Goal: Task Accomplishment & Management: Manage account settings

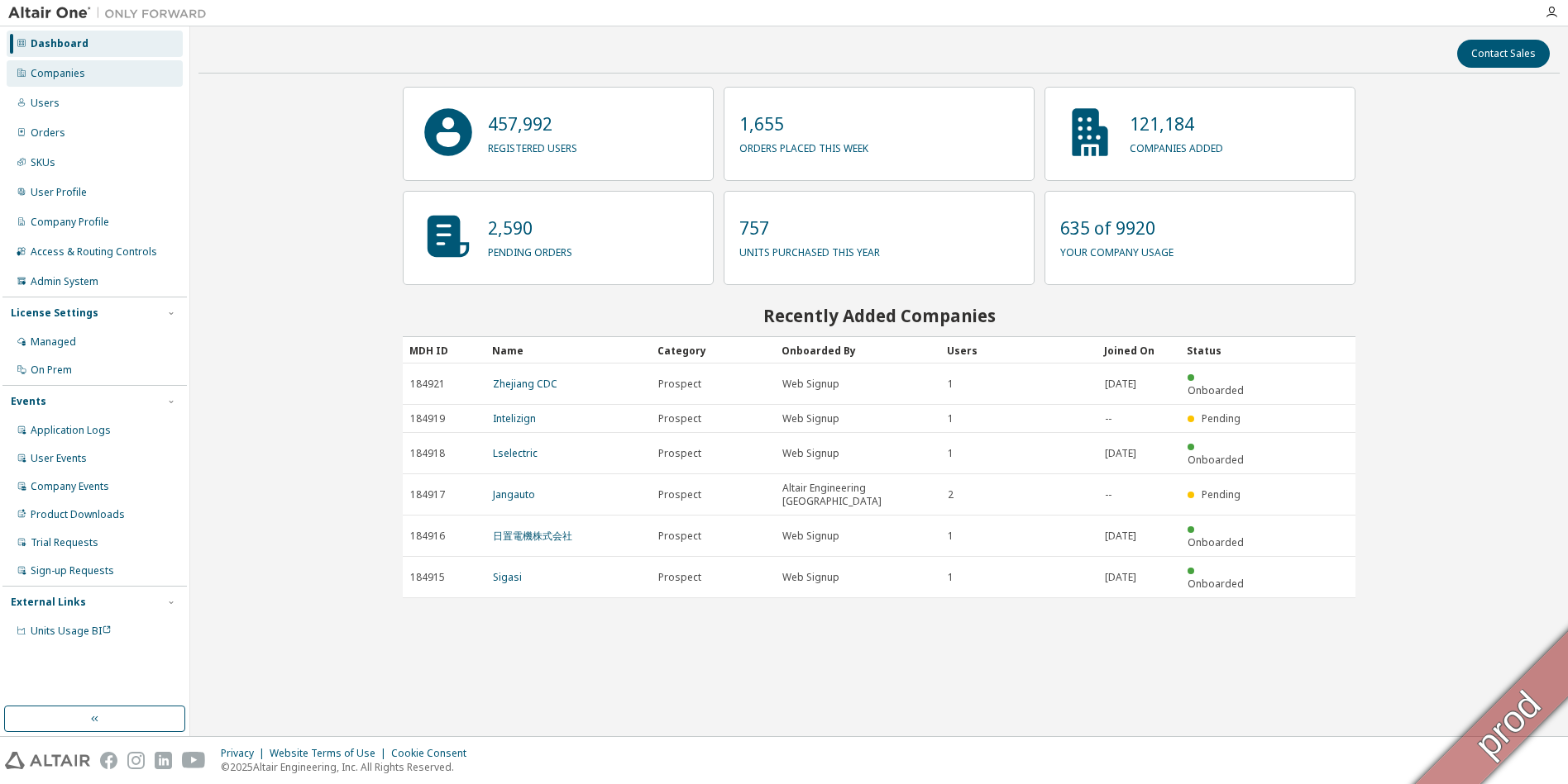
click at [73, 73] on div "Companies" at bounding box center [58, 74] width 55 height 14
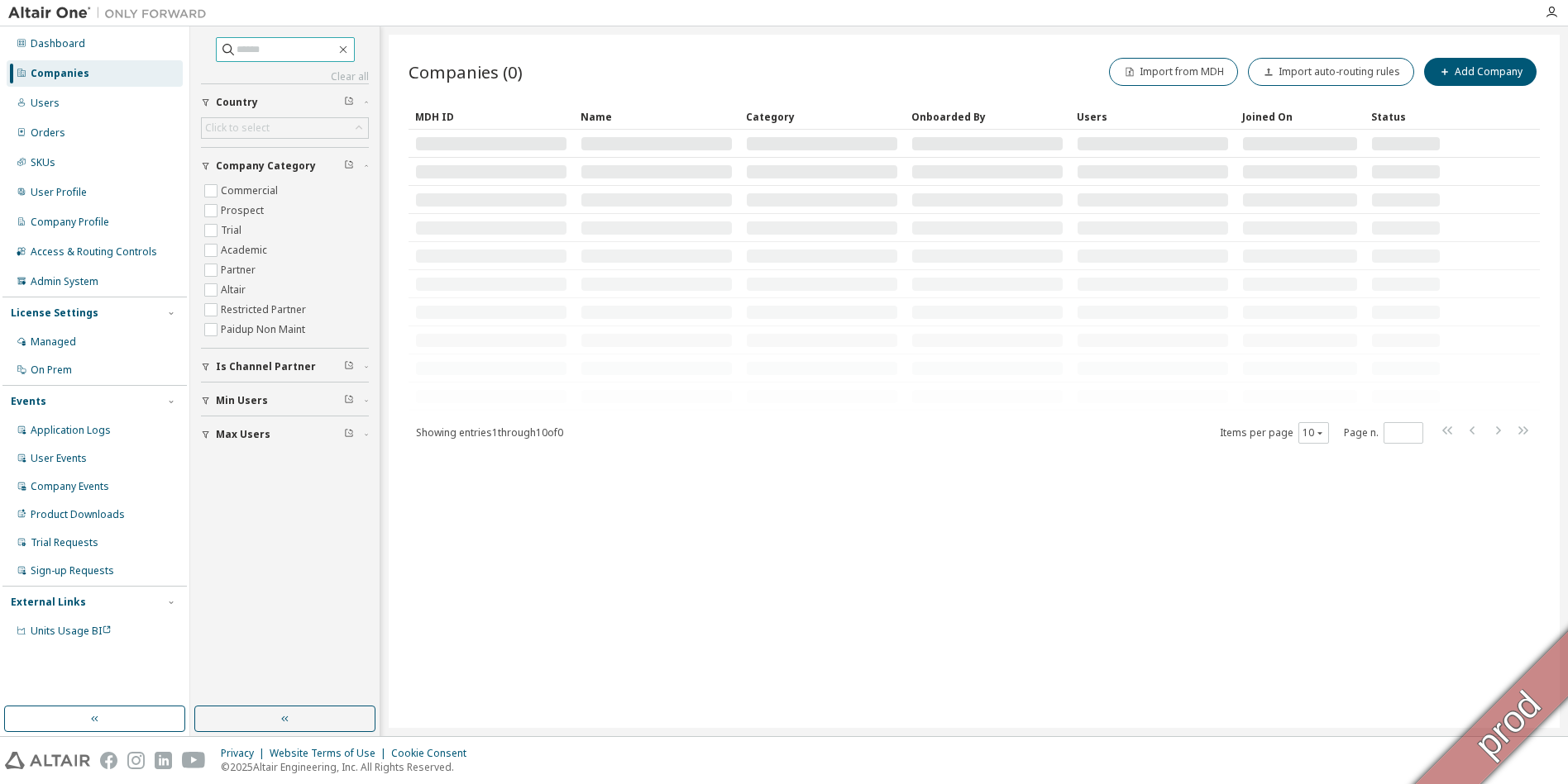
click at [270, 49] on input "text" at bounding box center [286, 49] width 100 height 16
paste input "******"
type input "******"
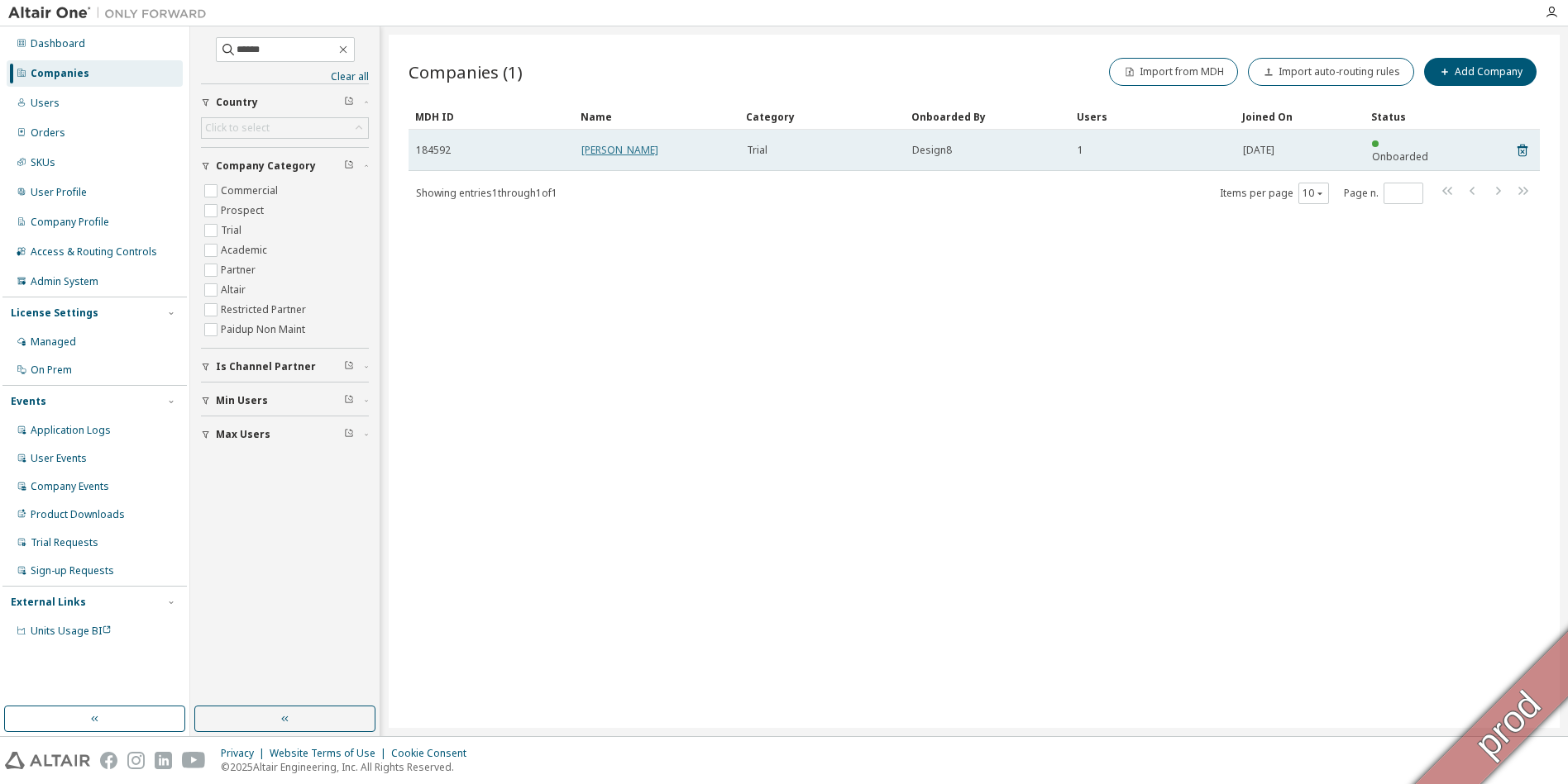
click at [633, 149] on link "[PERSON_NAME]" at bounding box center [620, 150] width 77 height 14
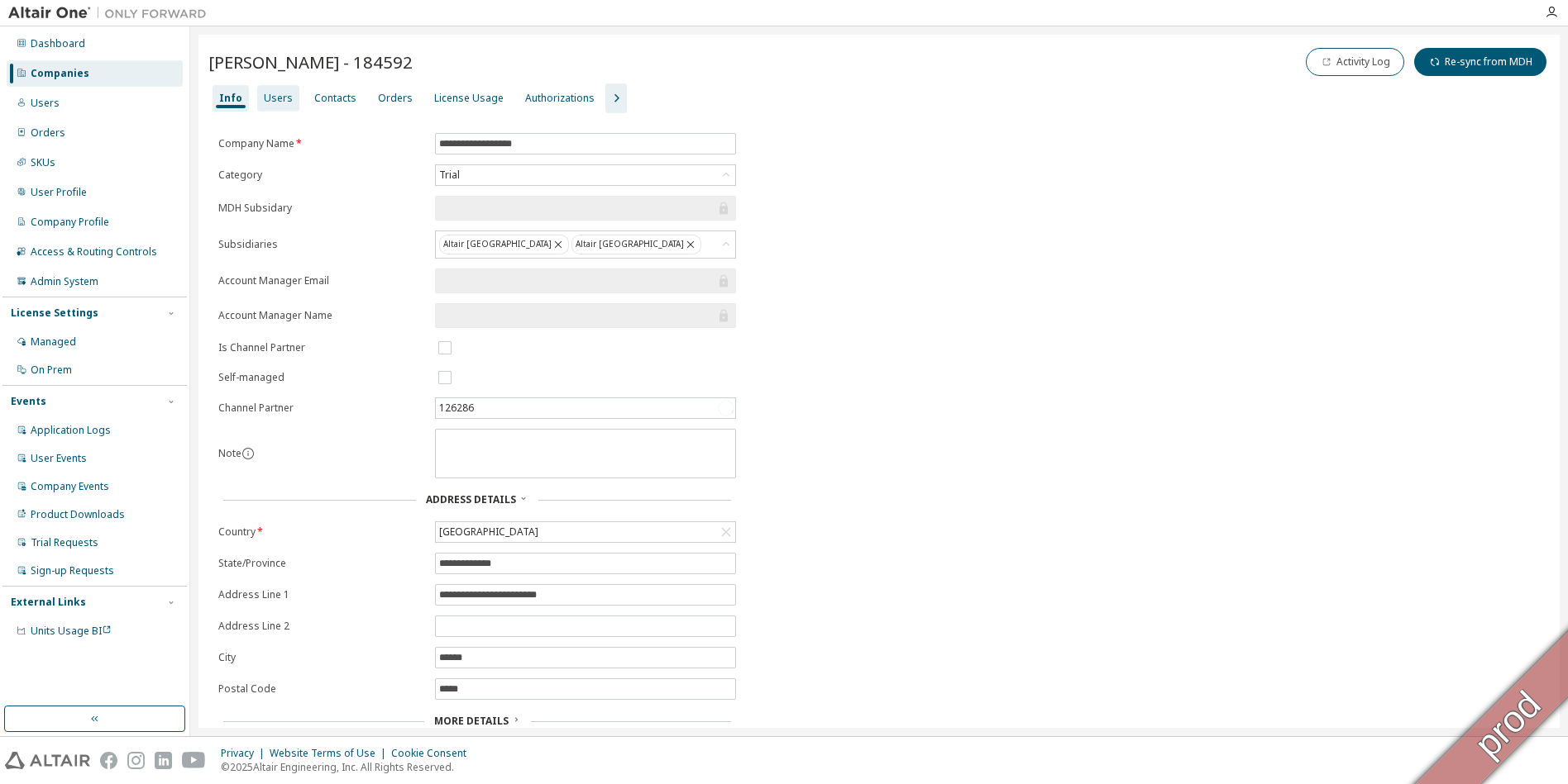
click at [277, 100] on div "Users" at bounding box center [279, 99] width 29 height 14
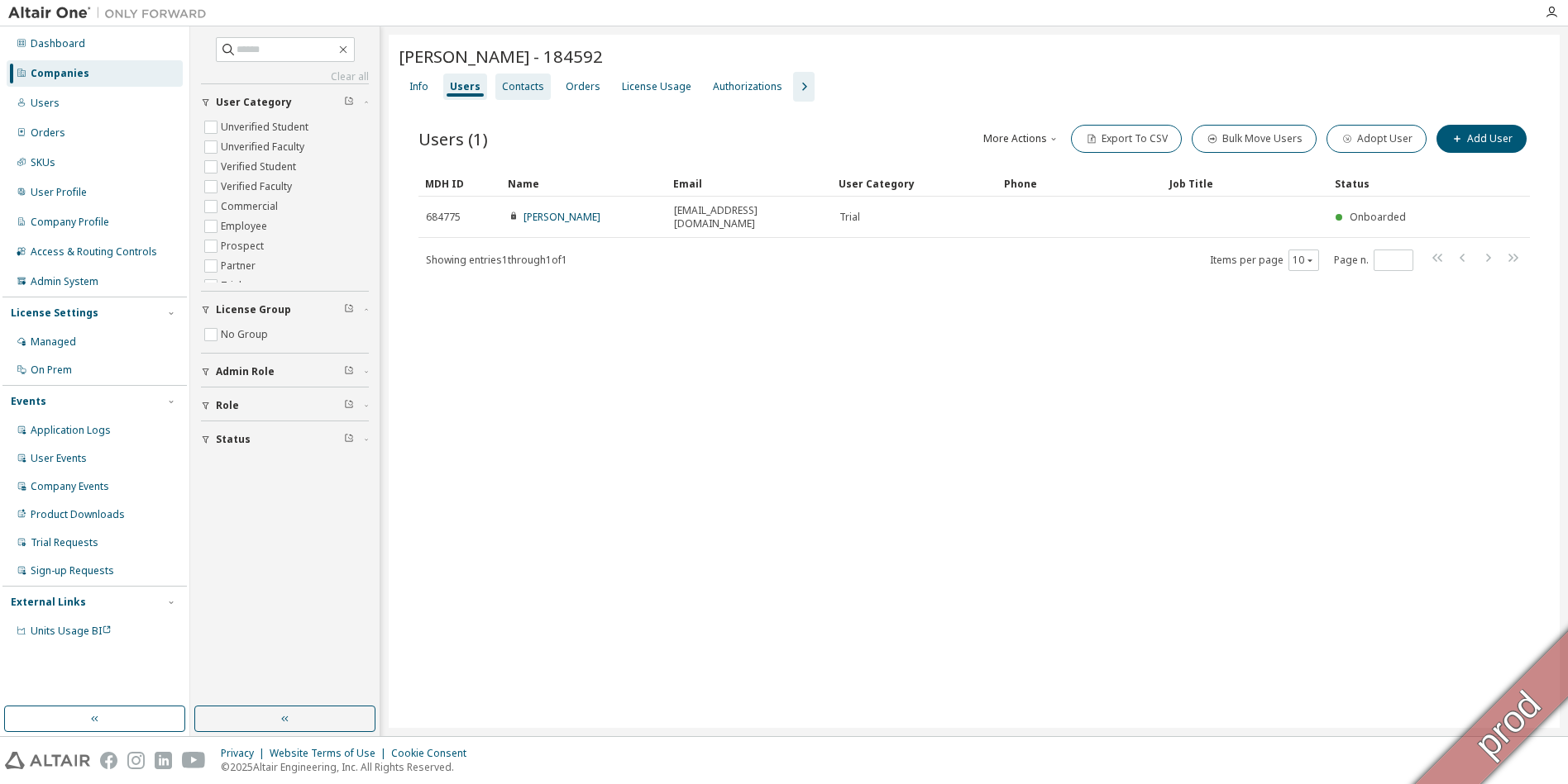
click at [530, 90] on div "Contacts" at bounding box center [523, 87] width 43 height 14
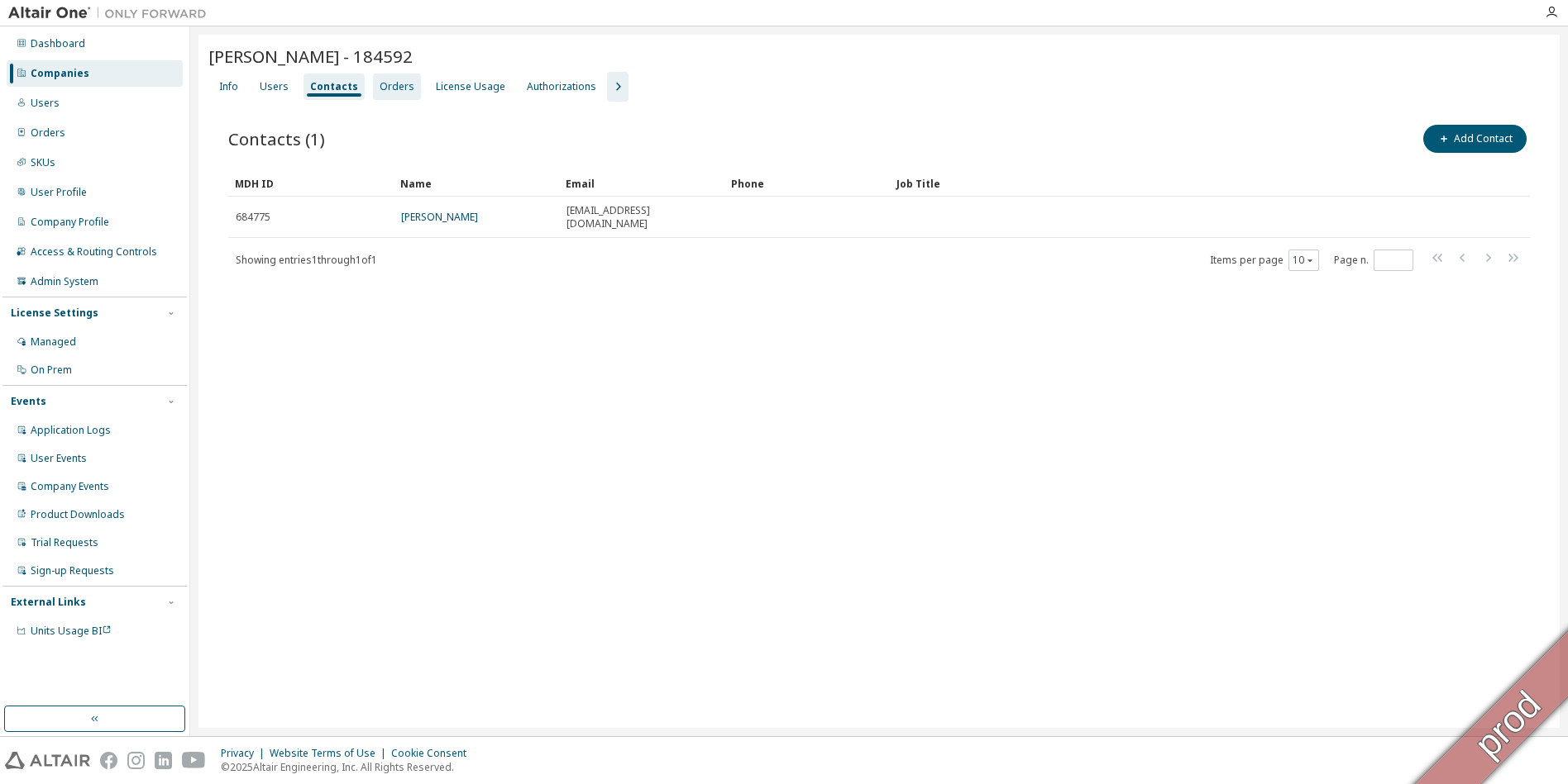
click at [393, 90] on div "Orders" at bounding box center [397, 87] width 35 height 14
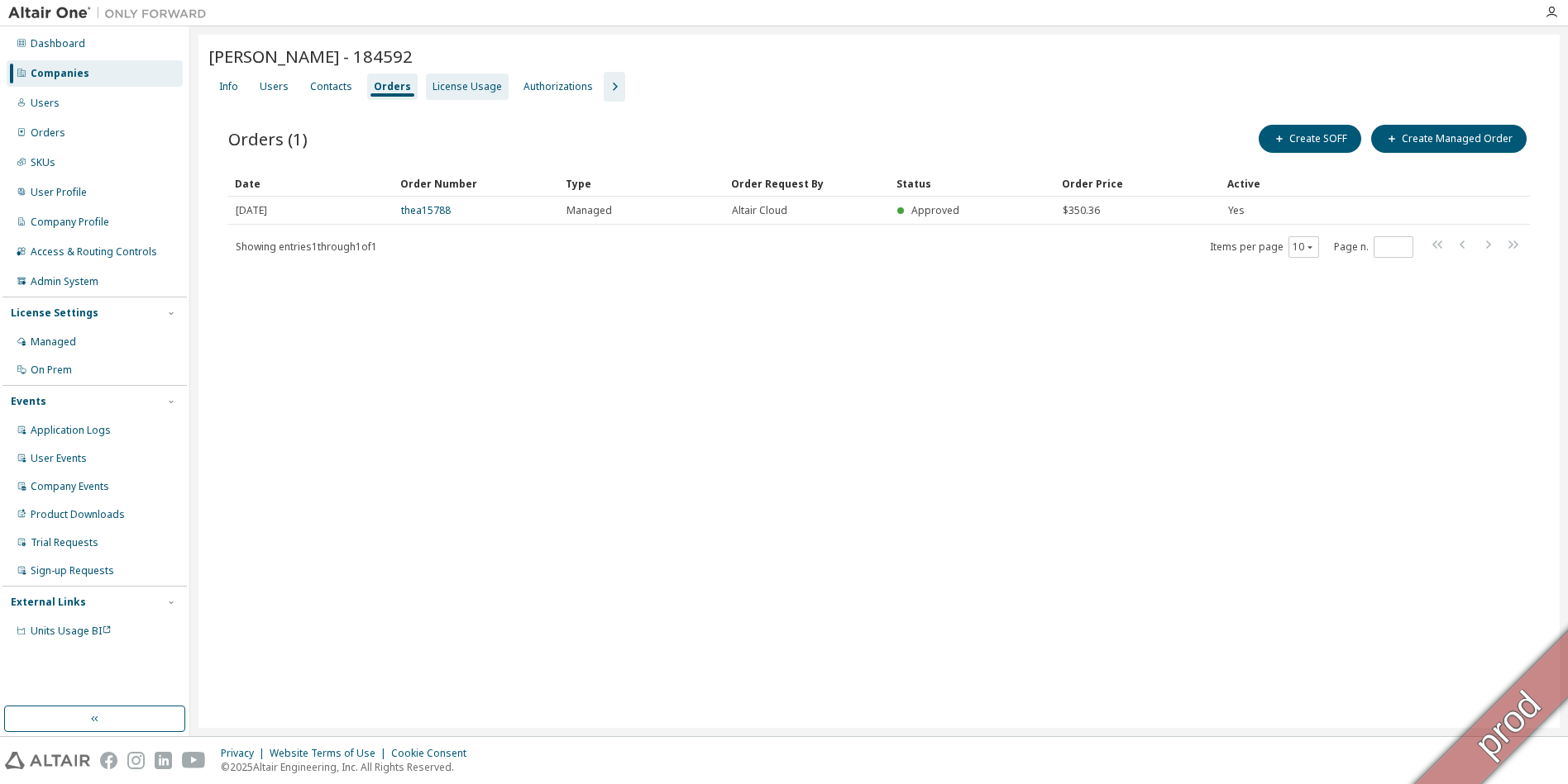
click at [464, 90] on div "License Usage" at bounding box center [468, 87] width 70 height 14
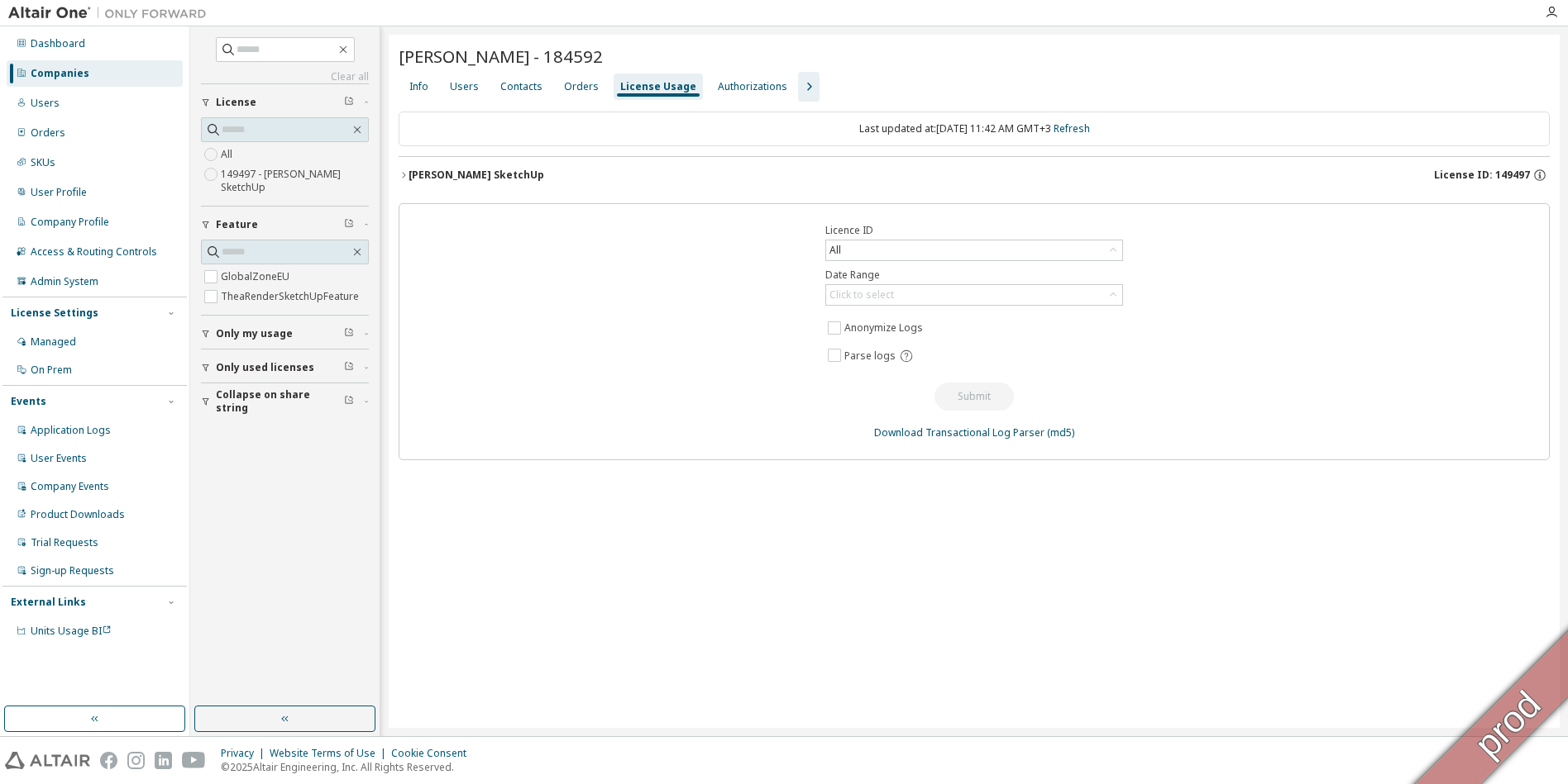
click at [420, 173] on div "[PERSON_NAME] SketchUp" at bounding box center [476, 175] width 135 height 14
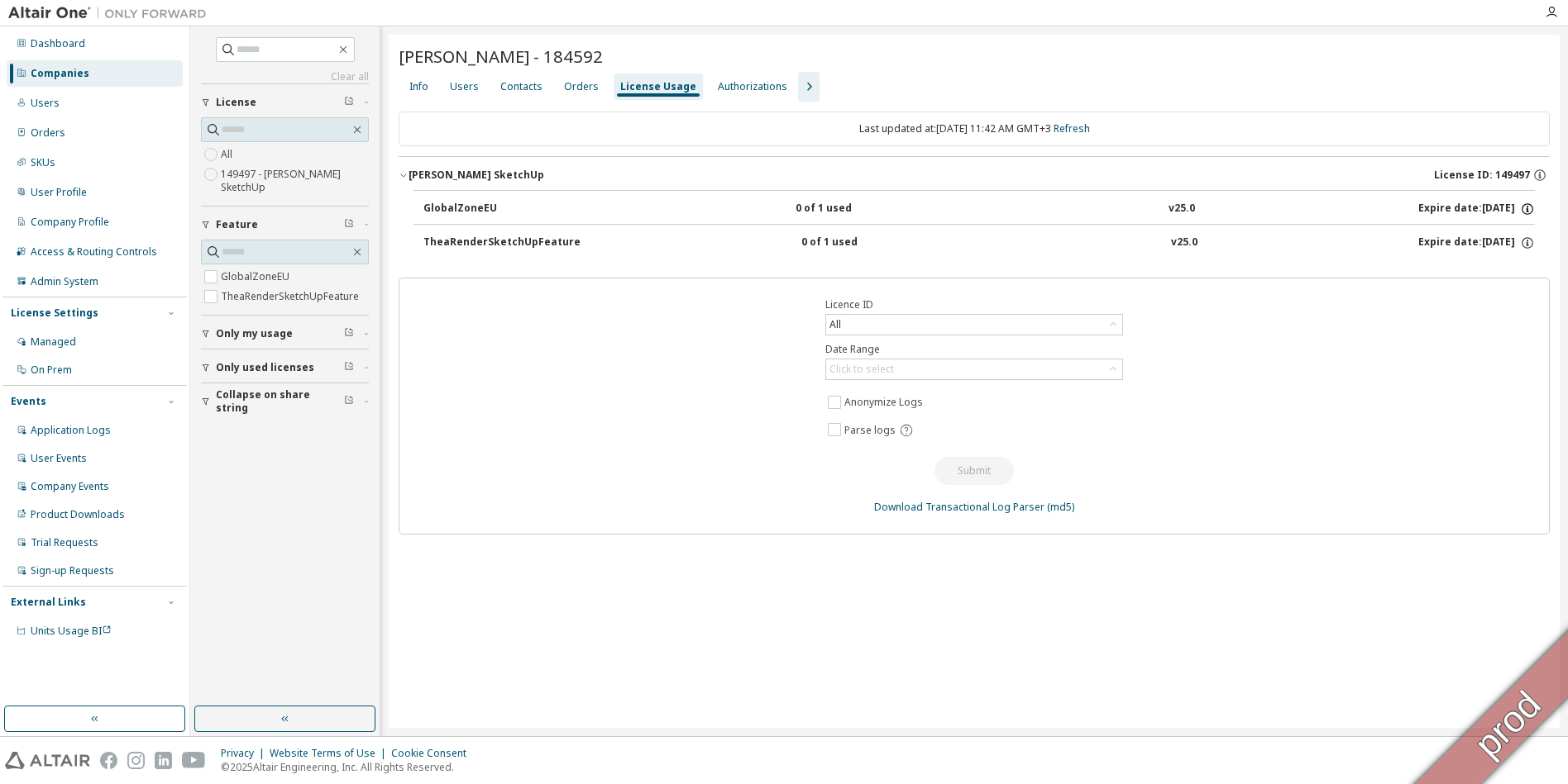
click at [1530, 209] on icon "button" at bounding box center [1526, 209] width 14 height 14
click at [1525, 246] on icon "button" at bounding box center [1526, 243] width 14 height 14
click at [1540, 176] on icon "button" at bounding box center [1539, 176] width 3 height 4
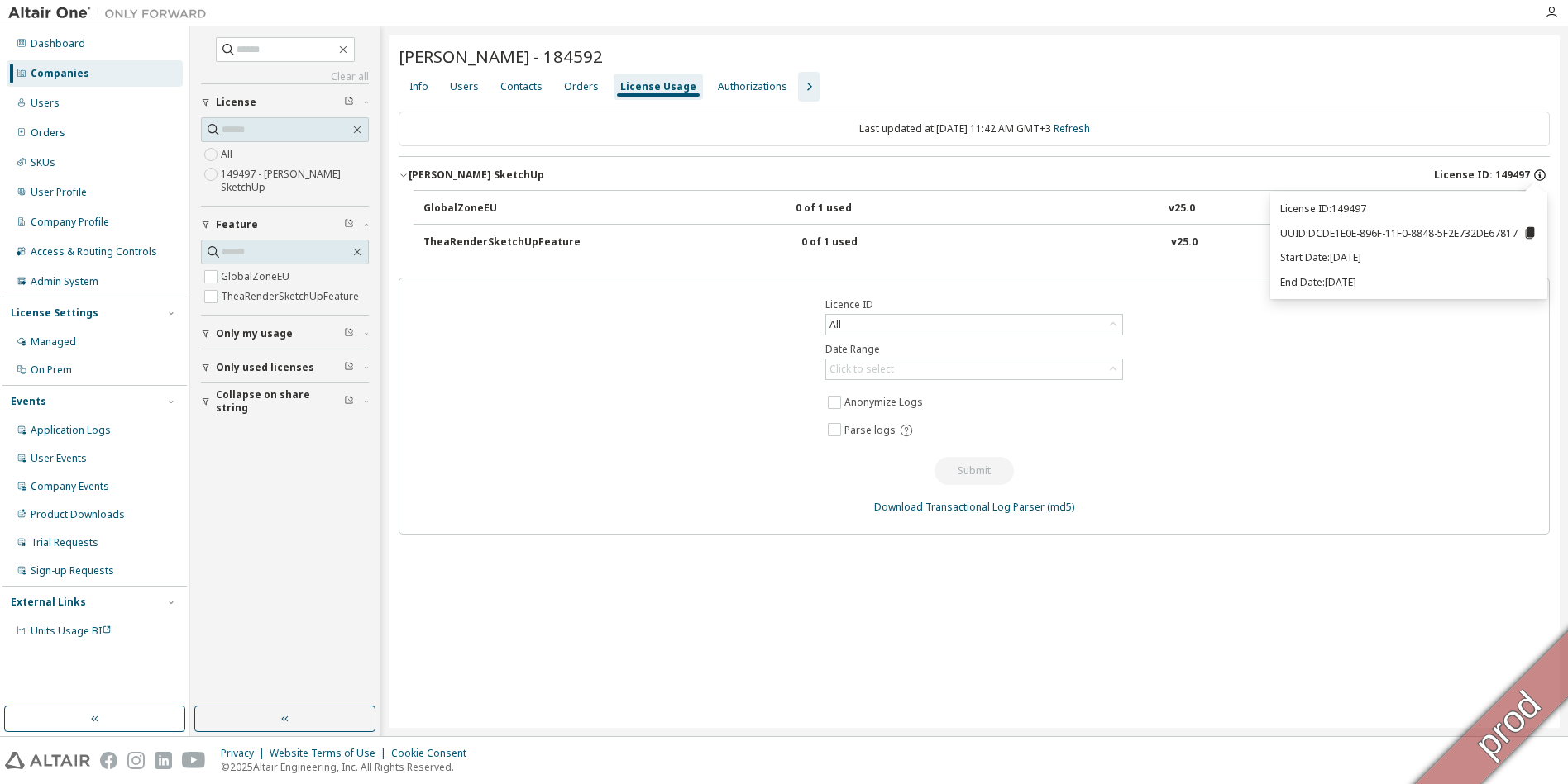
click at [1540, 177] on icon "button" at bounding box center [1539, 176] width 3 height 4
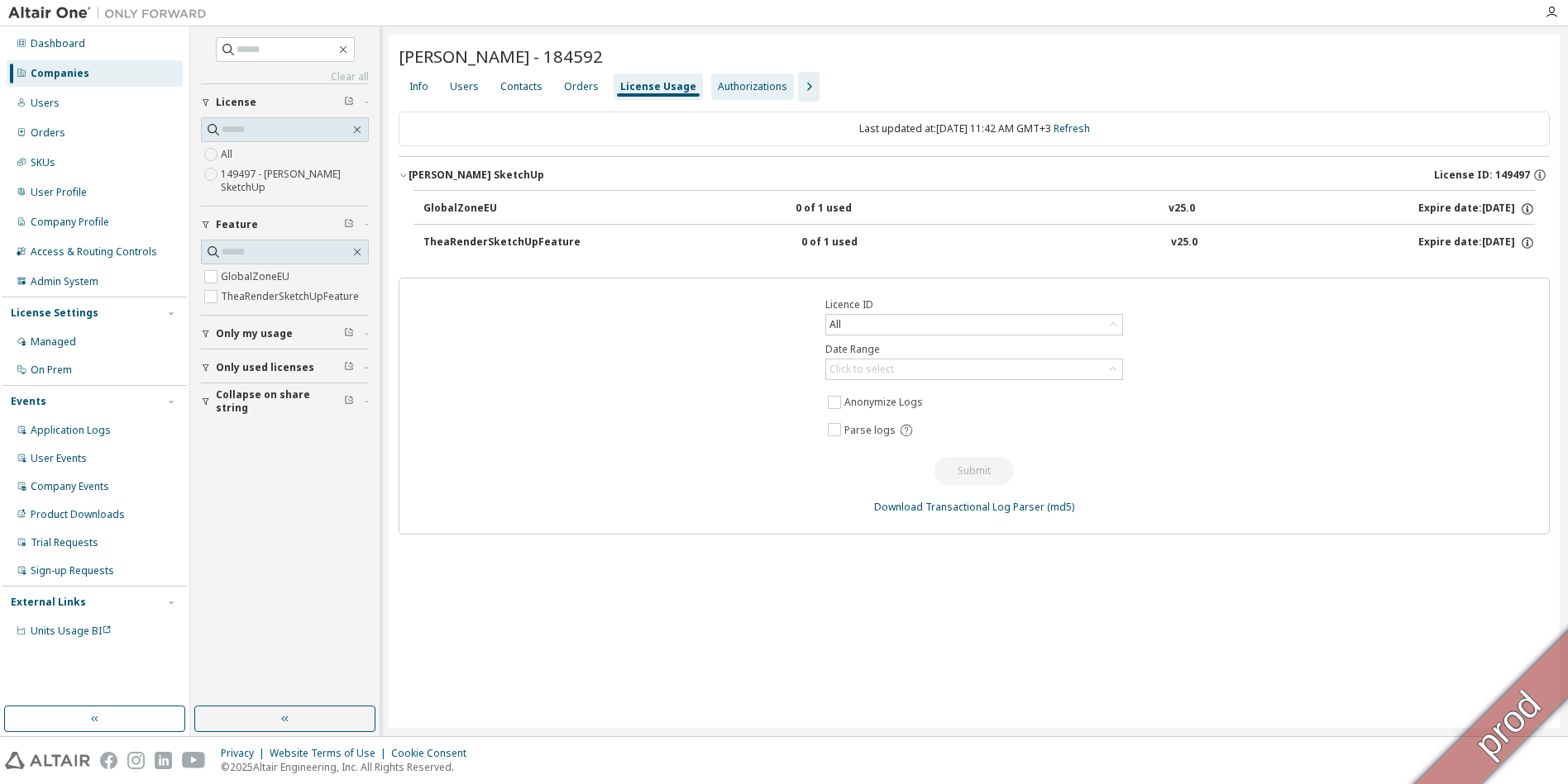
click at [721, 91] on div "Authorizations" at bounding box center [753, 87] width 70 height 14
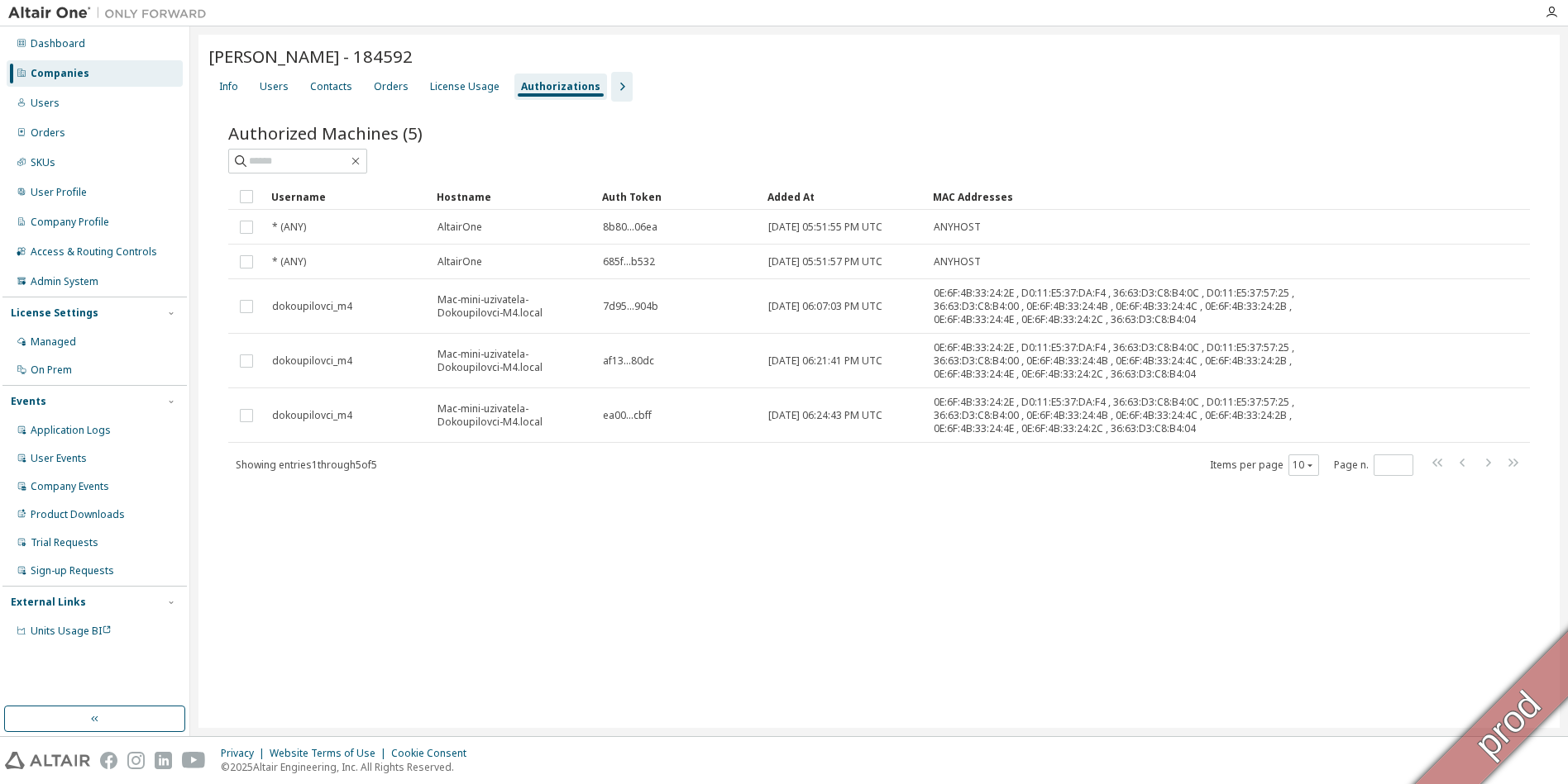
click at [612, 85] on icon "button" at bounding box center [621, 86] width 20 height 20
click at [995, 87] on div "Allowed IP Addresses" at bounding box center [1039, 87] width 105 height 14
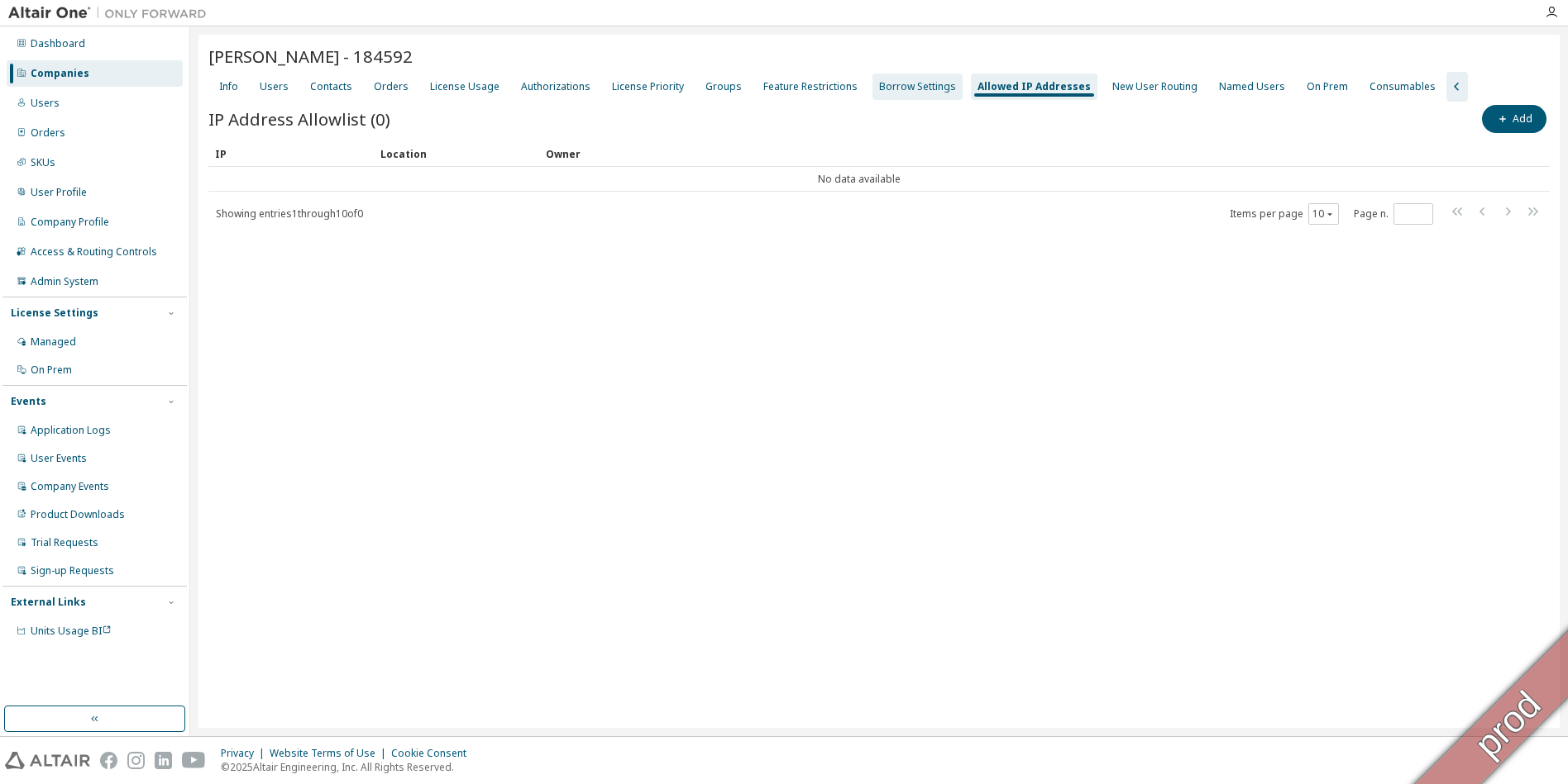
click at [886, 86] on div "Borrow Settings" at bounding box center [917, 87] width 77 height 14
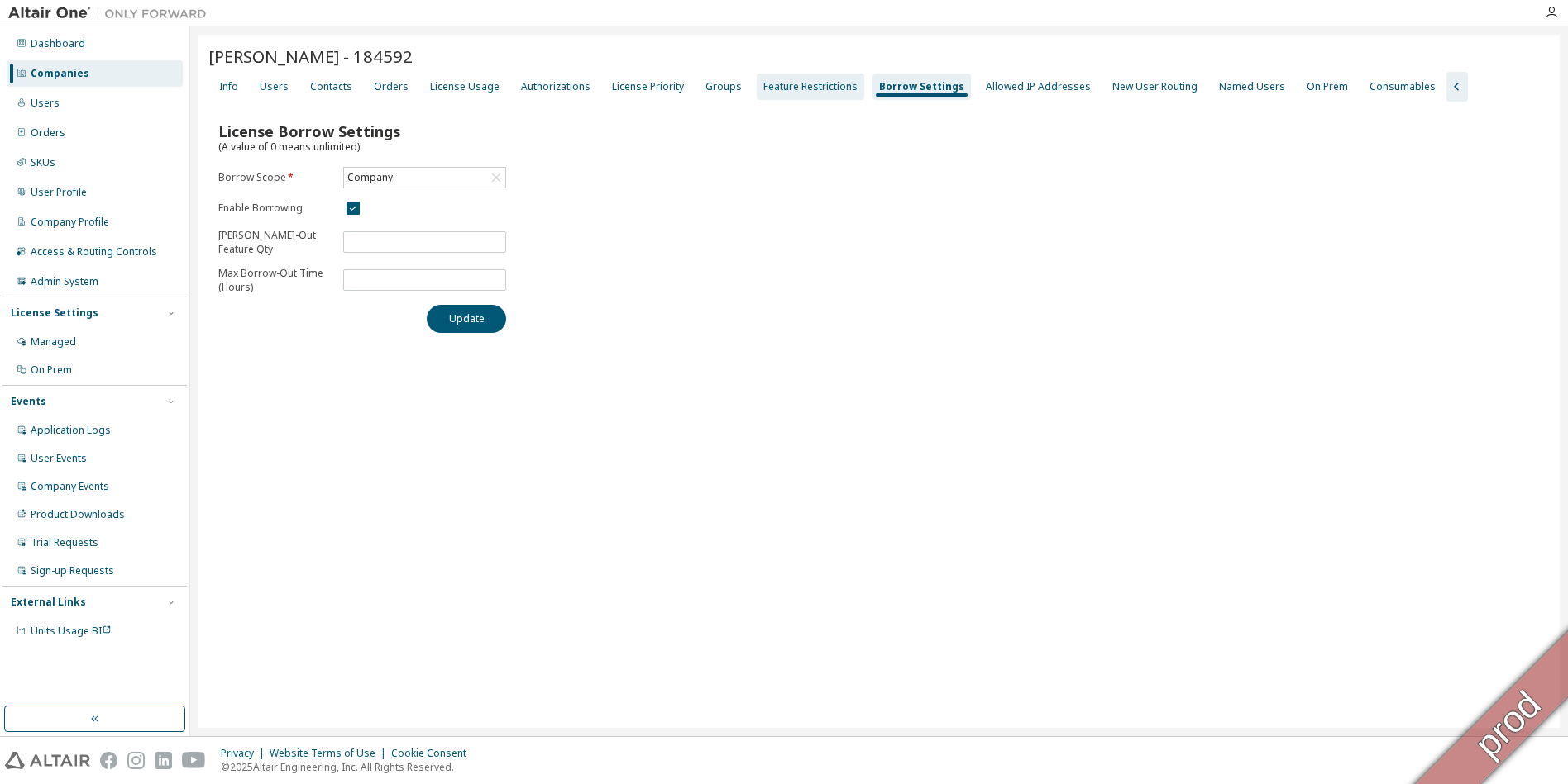
click at [813, 94] on div "Feature Restrictions" at bounding box center [810, 86] width 107 height 26
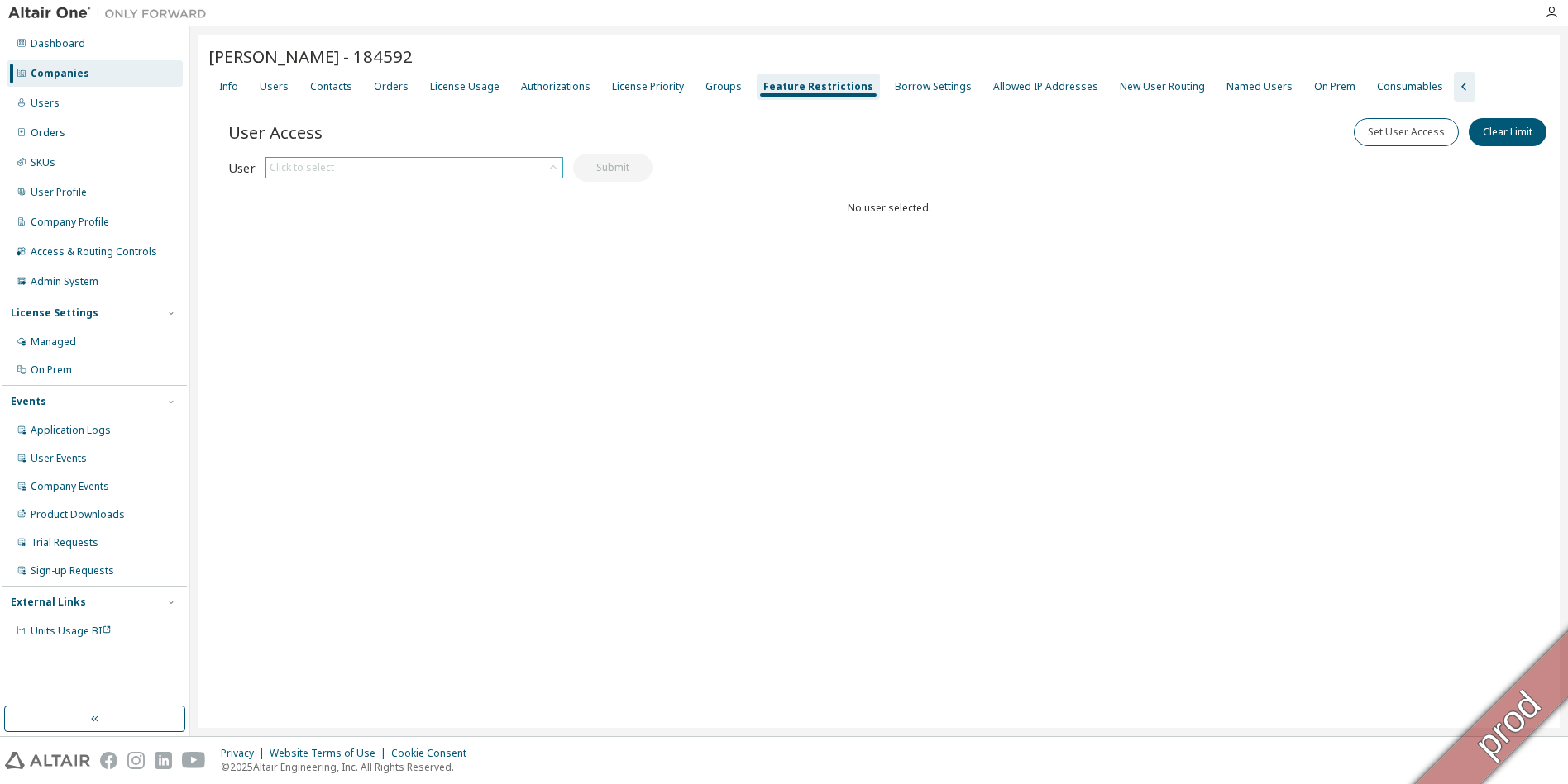
click at [526, 171] on div "Click to select" at bounding box center [415, 167] width 296 height 20
click at [457, 217] on li "[EMAIL_ADDRESS][DOMAIN_NAME]" at bounding box center [414, 214] width 293 height 21
click at [610, 167] on button "Submit" at bounding box center [612, 168] width 79 height 28
click at [711, 85] on div "Groups" at bounding box center [723, 87] width 37 height 14
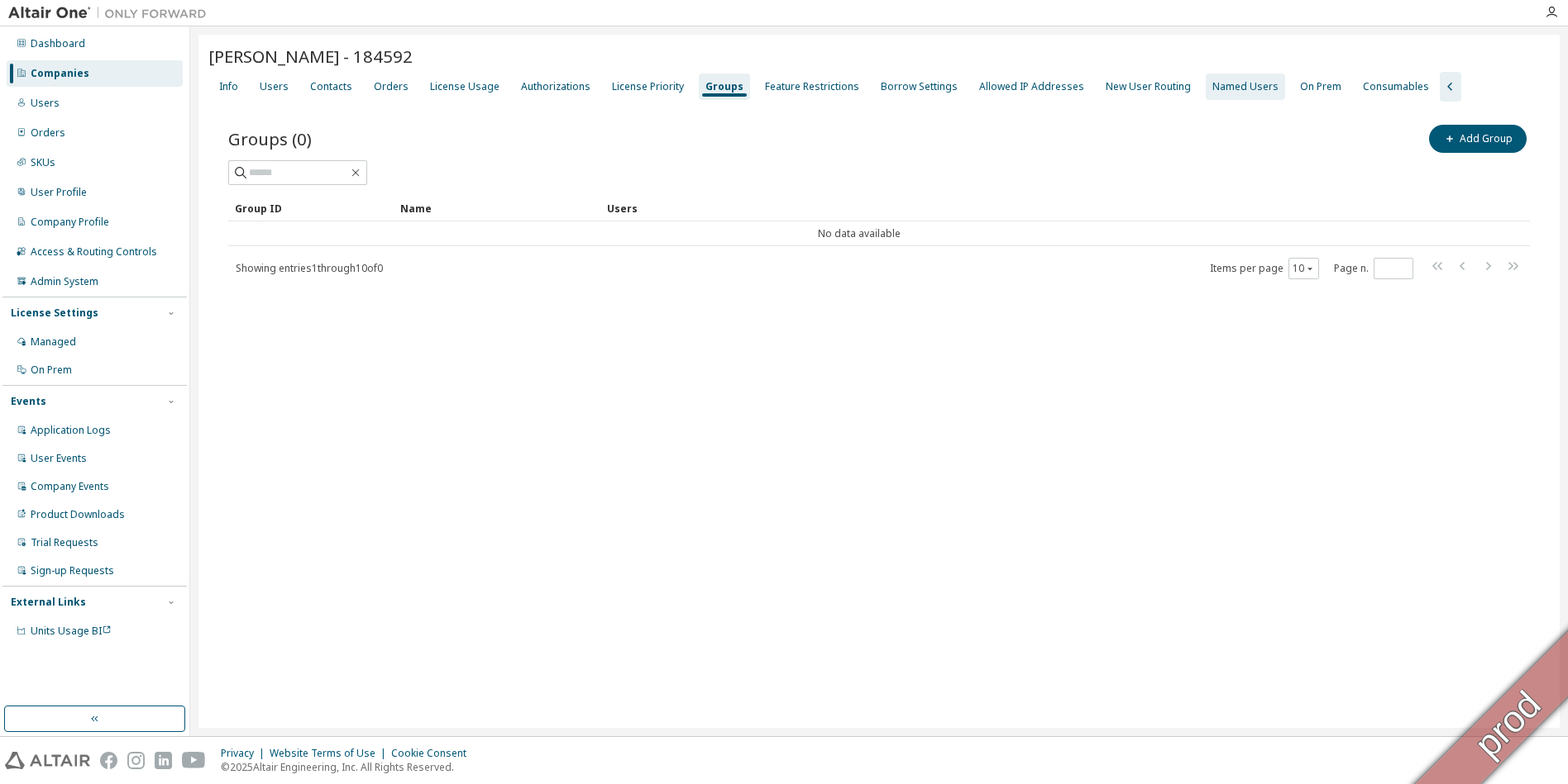
click at [1232, 91] on div "Named Users" at bounding box center [1245, 87] width 66 height 14
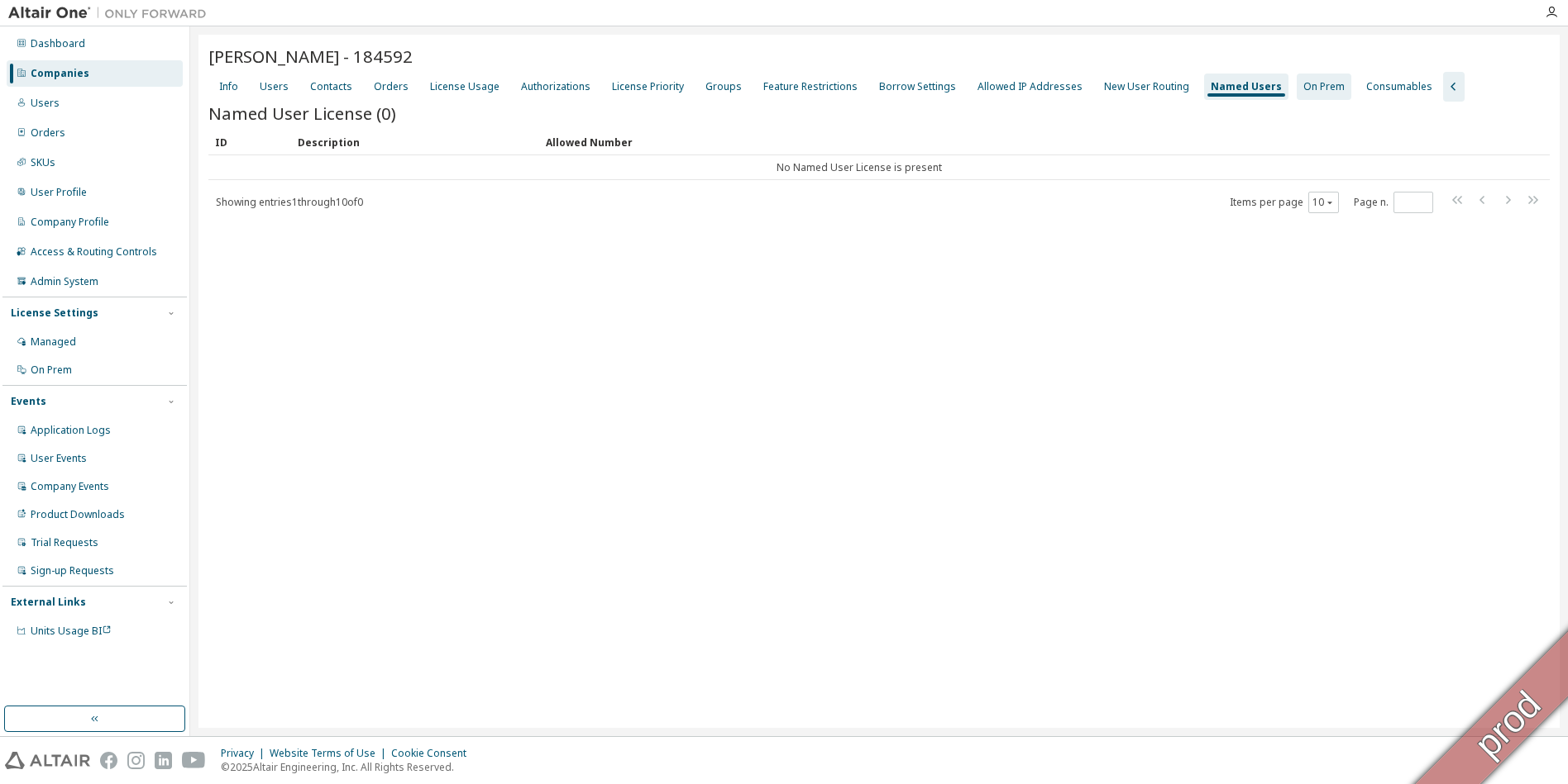
click at [1297, 94] on div "On Prem" at bounding box center [1324, 86] width 55 height 26
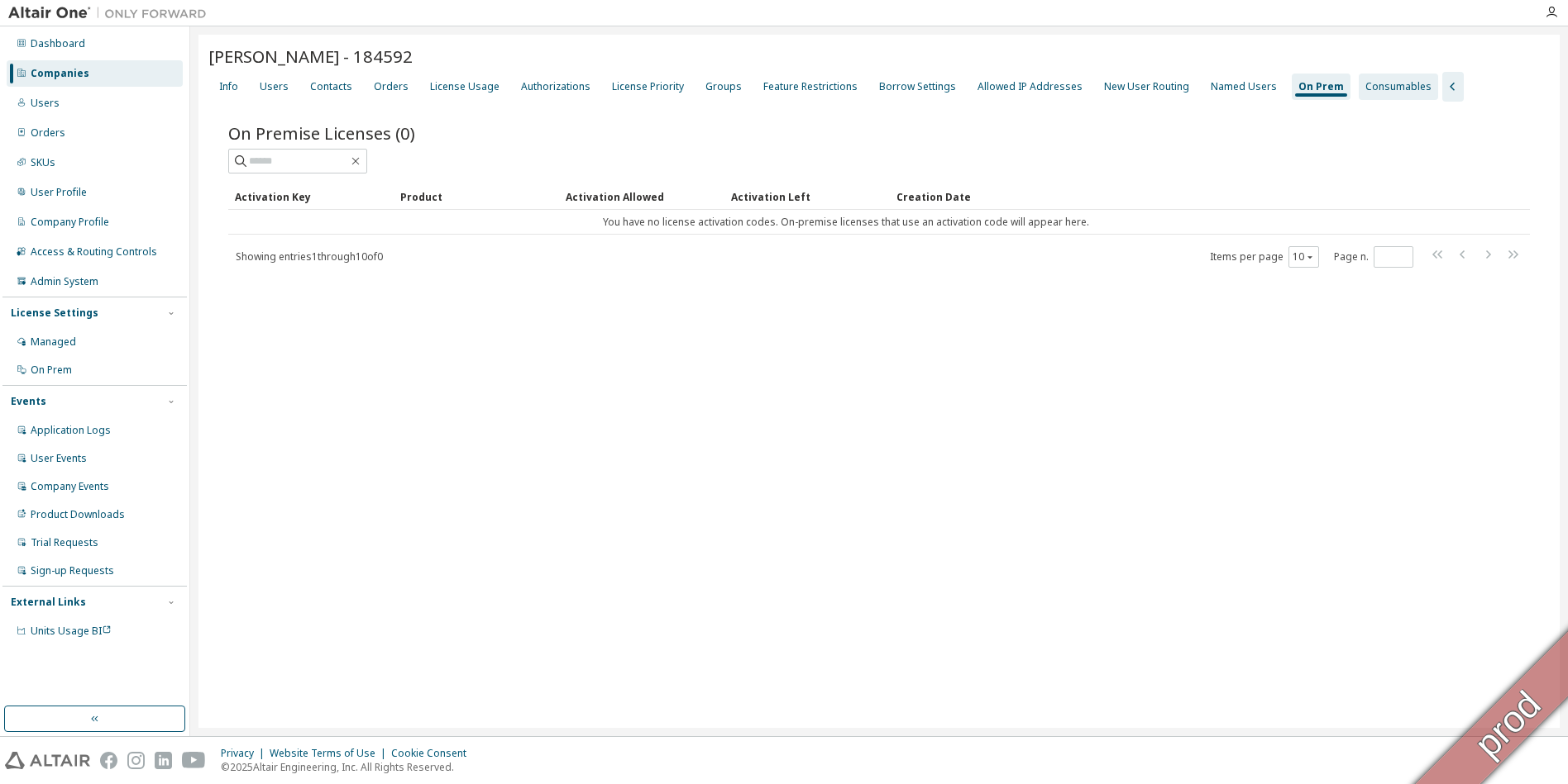
click at [1358, 94] on div "Consumables" at bounding box center [1398, 86] width 79 height 26
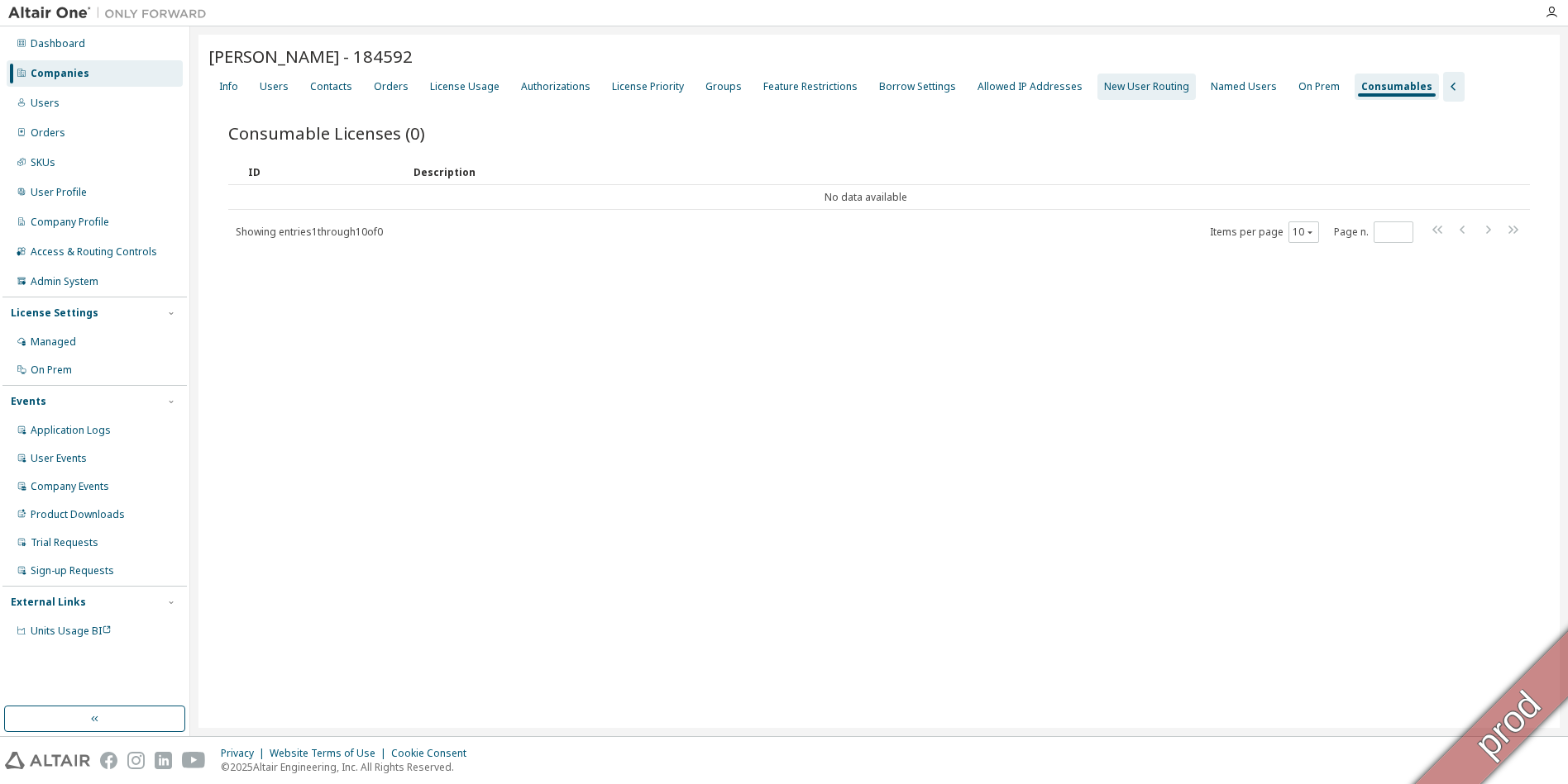
click at [1107, 90] on div "New User Routing" at bounding box center [1146, 87] width 85 height 14
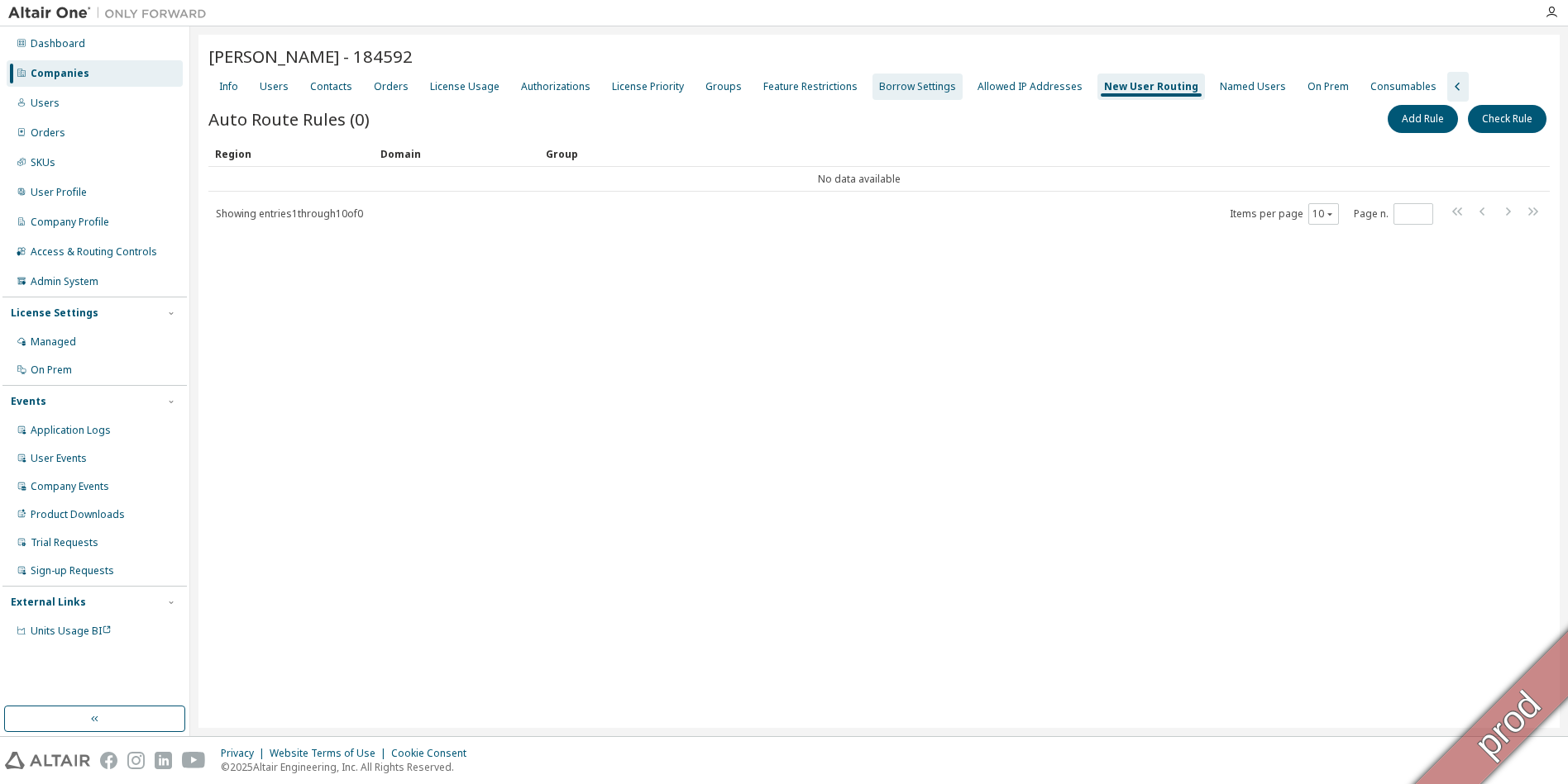
click at [897, 90] on div "Borrow Settings" at bounding box center [917, 87] width 77 height 14
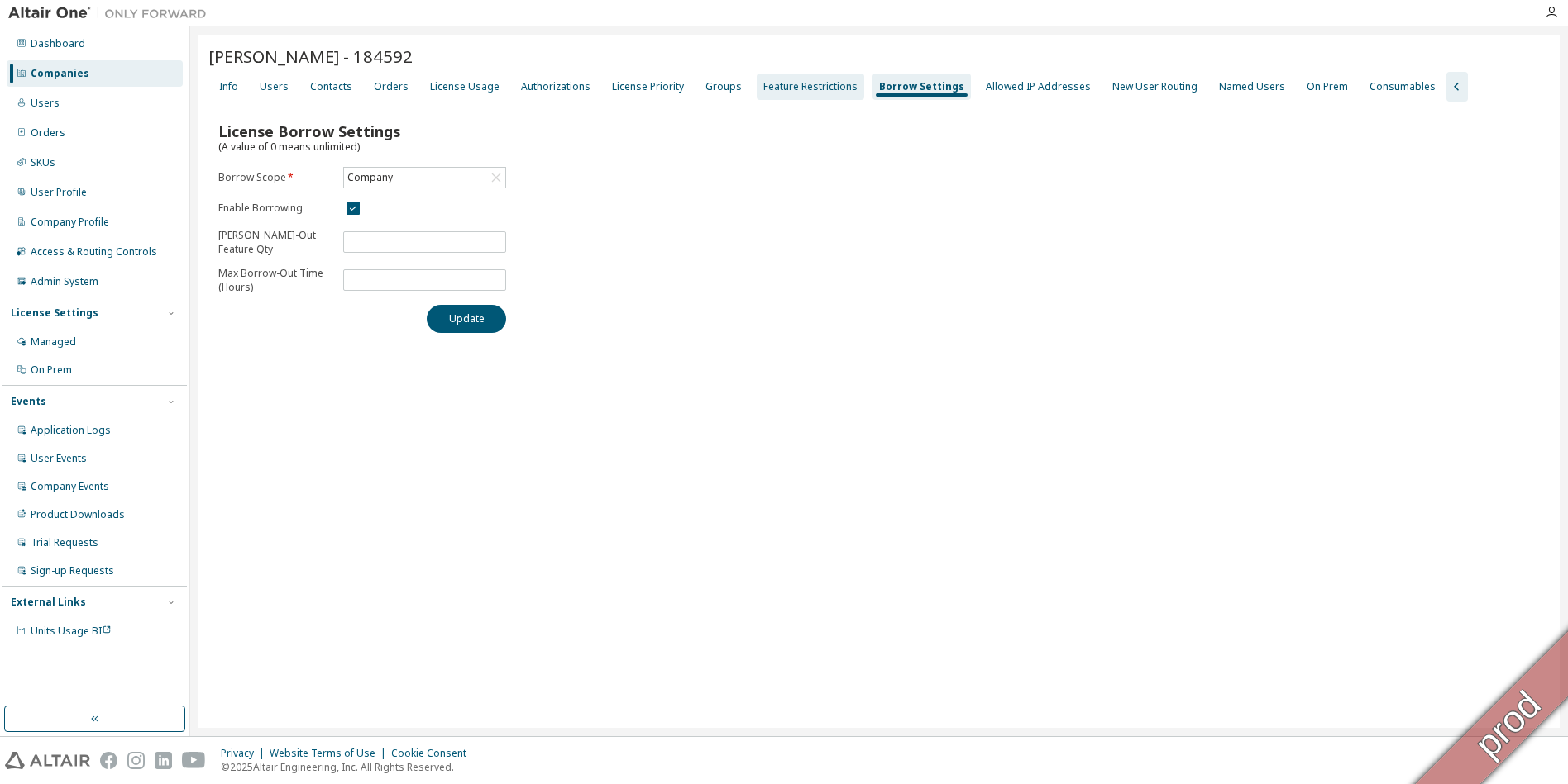
click at [810, 83] on div "Feature Restrictions" at bounding box center [810, 87] width 95 height 14
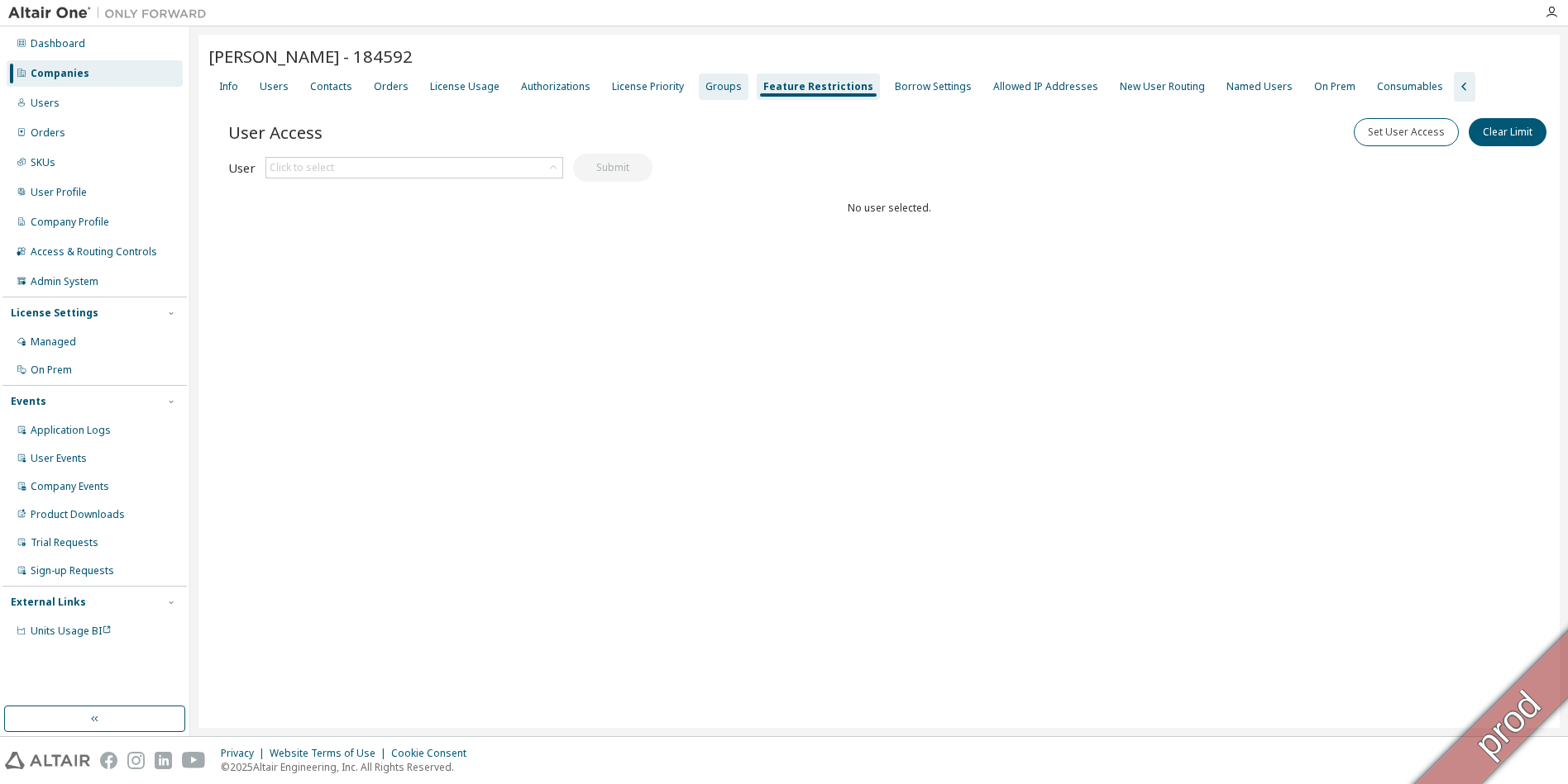
click at [720, 89] on div "Groups" at bounding box center [723, 87] width 37 height 14
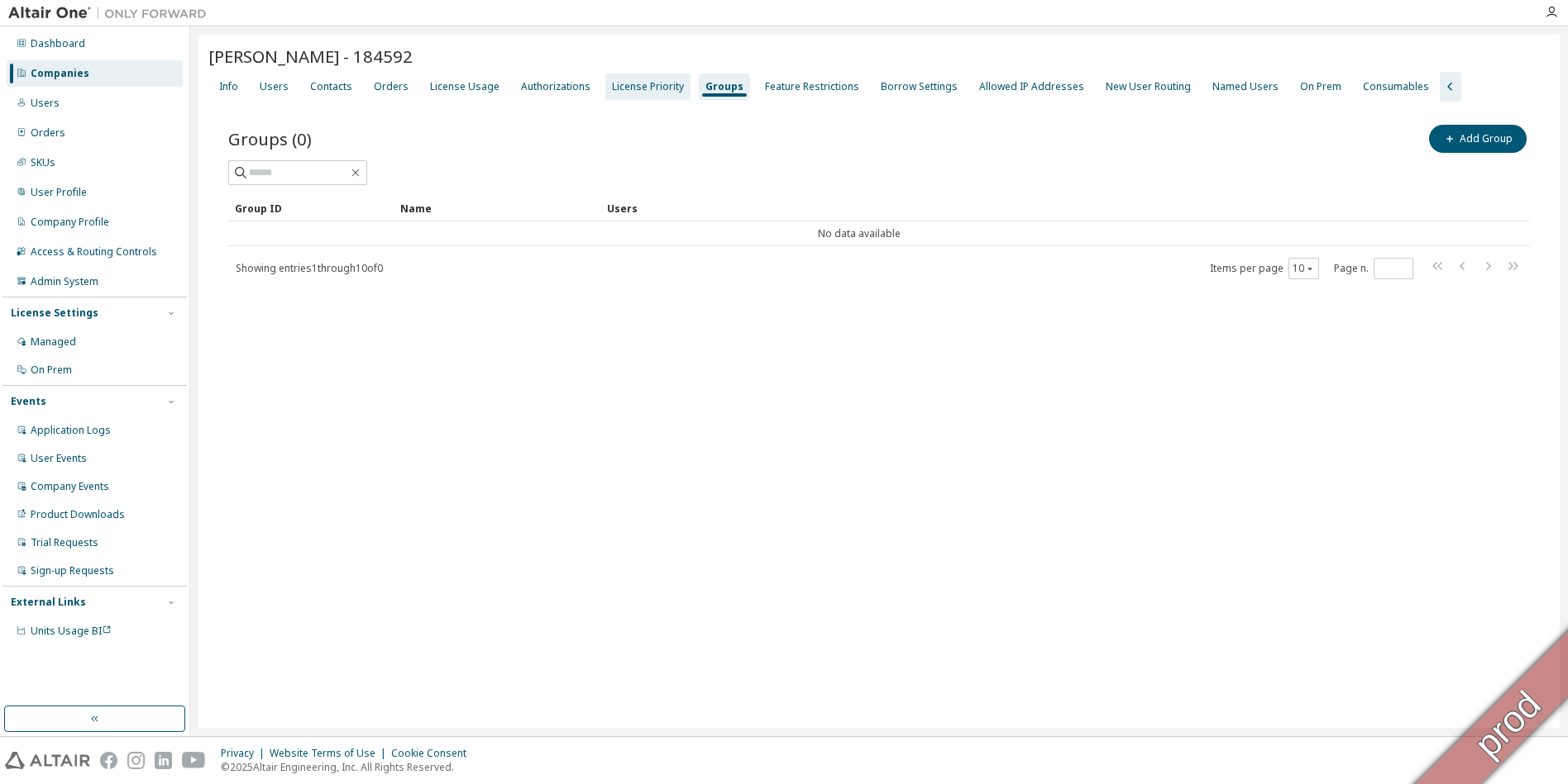
click at [644, 80] on div "License Priority" at bounding box center [647, 87] width 72 height 14
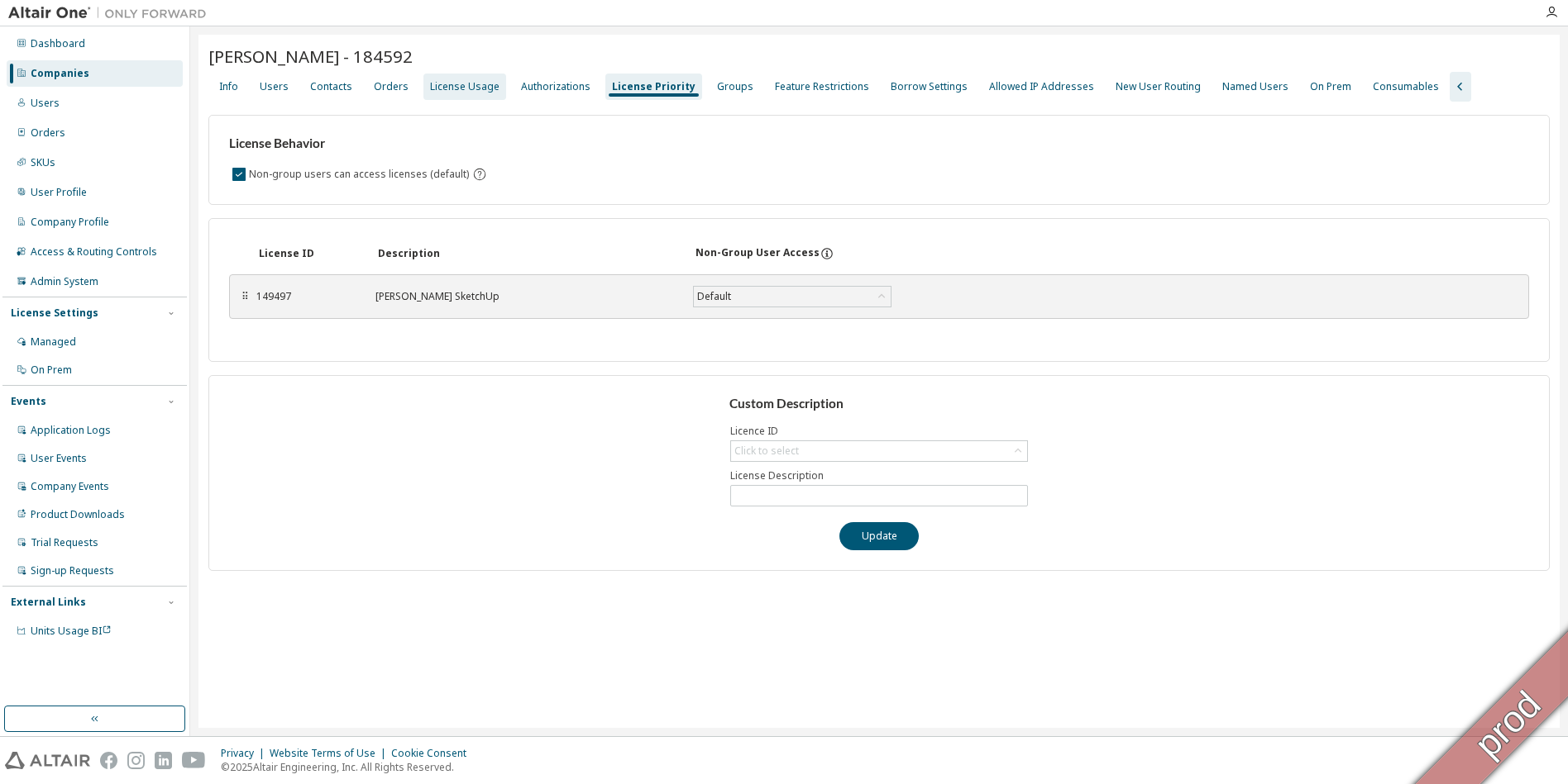
click at [455, 97] on div "License Usage" at bounding box center [464, 86] width 83 height 26
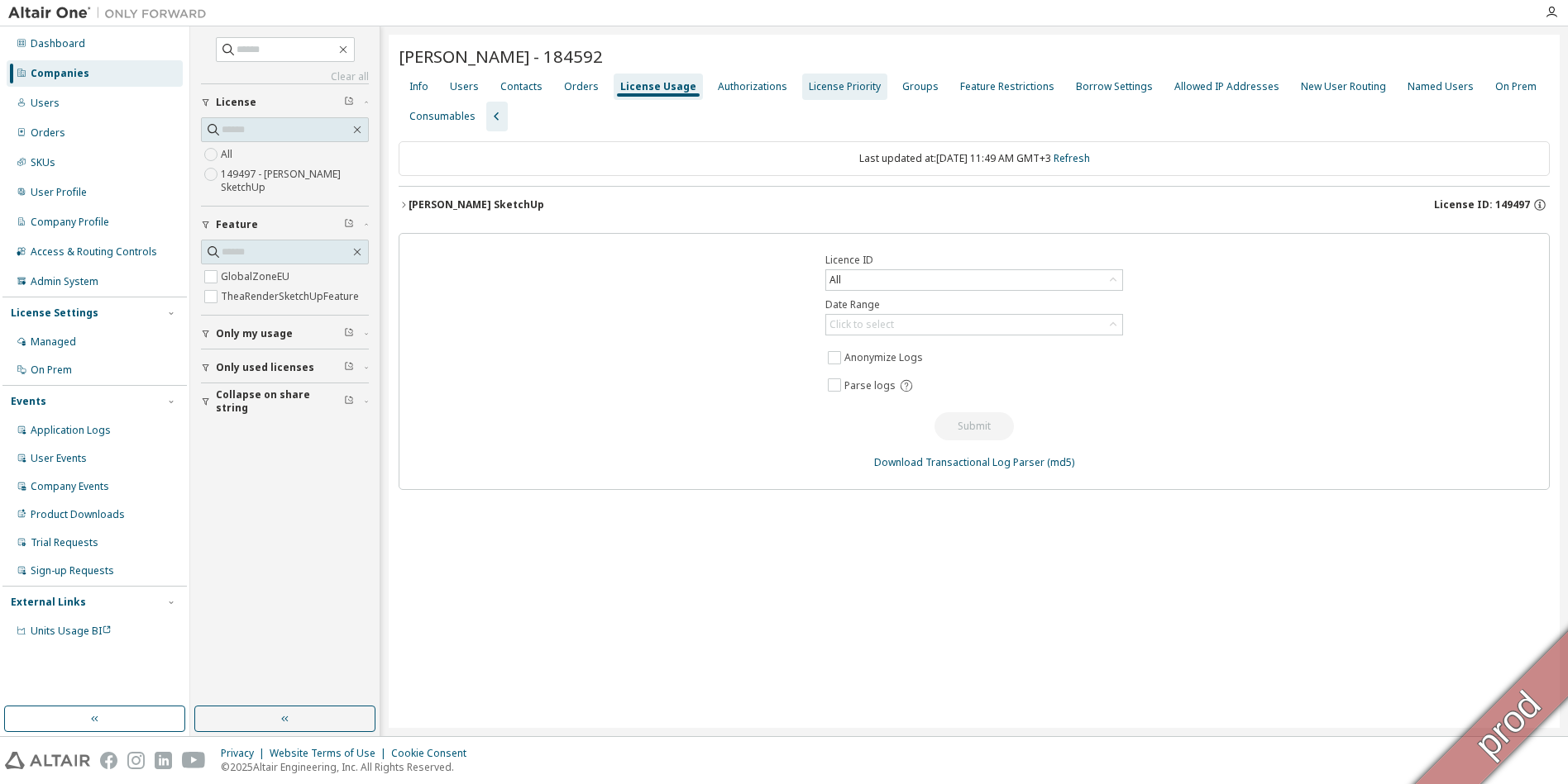
click at [812, 90] on div "License Priority" at bounding box center [844, 87] width 72 height 14
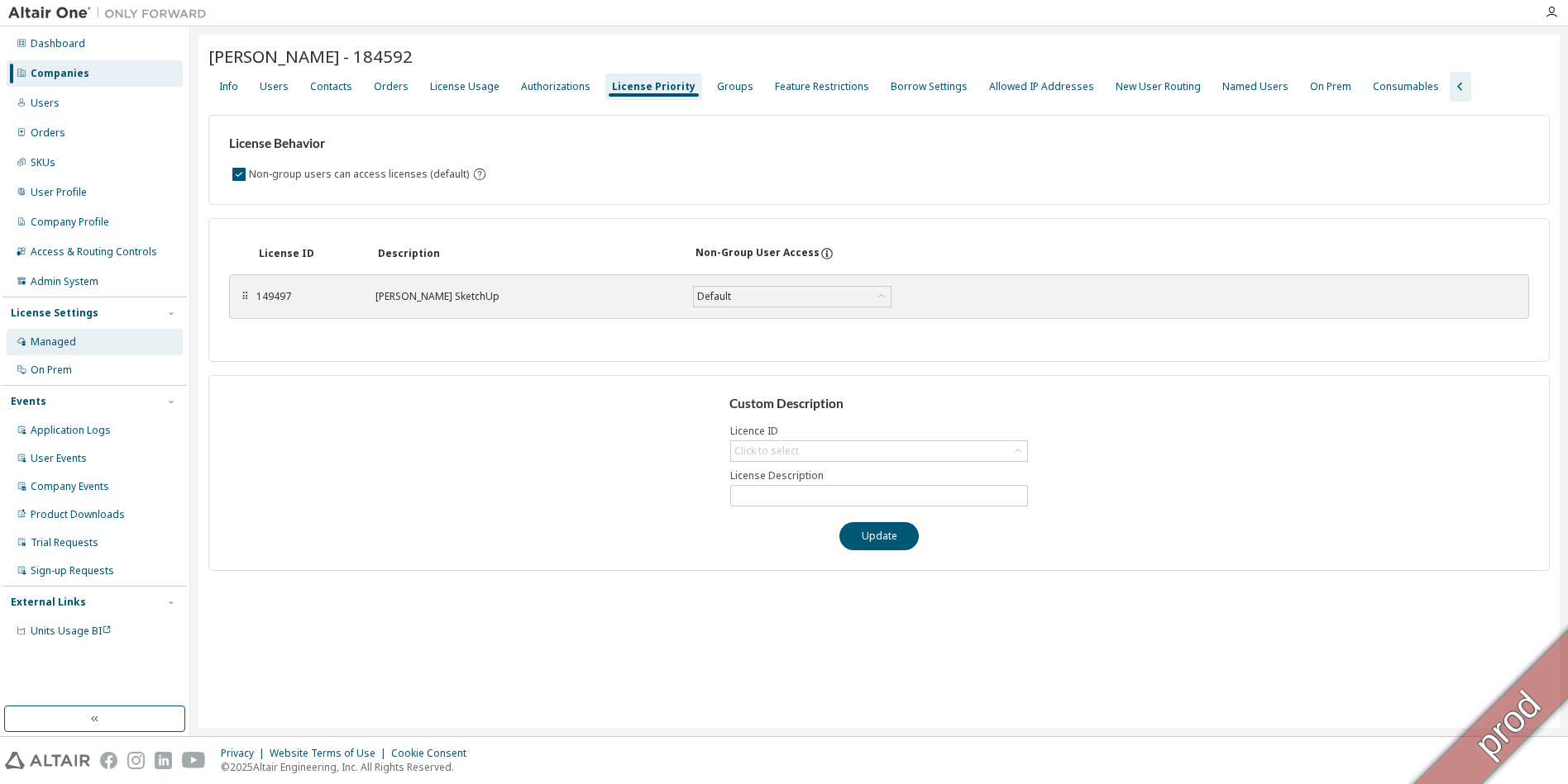
click at [60, 346] on div "Managed" at bounding box center [53, 342] width 45 height 14
